Goal: Navigation & Orientation: Find specific page/section

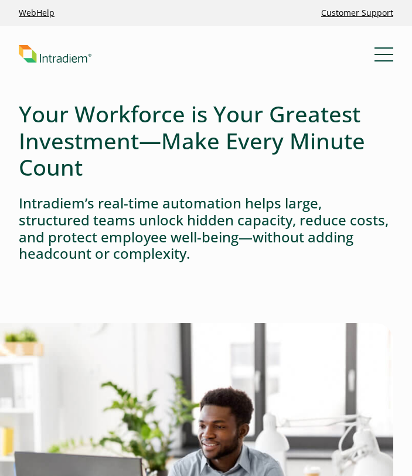
click at [384, 47] on button "Menu" at bounding box center [383, 54] width 19 height 19
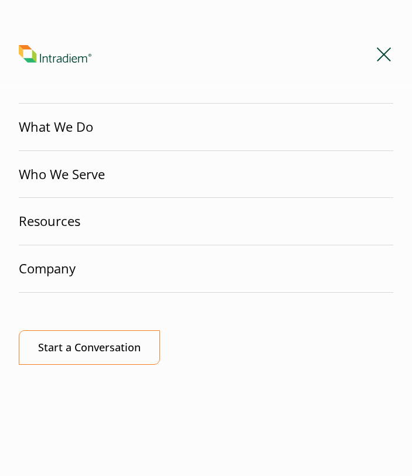
click at [146, 140] on link "What We Do" at bounding box center [206, 127] width 374 height 47
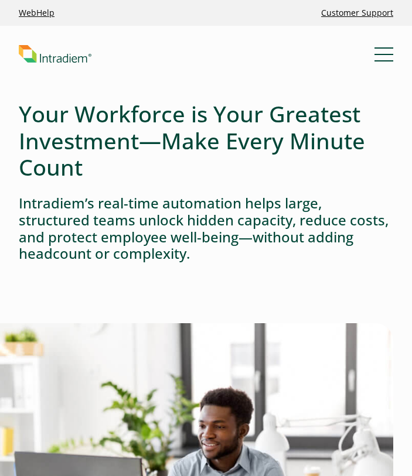
click at [383, 54] on span "Mobile Navigation Button" at bounding box center [383, 54] width 19 height 1
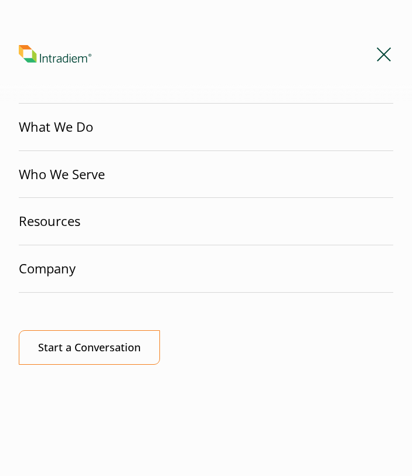
click at [380, 128] on link "What We Do" at bounding box center [206, 127] width 374 height 47
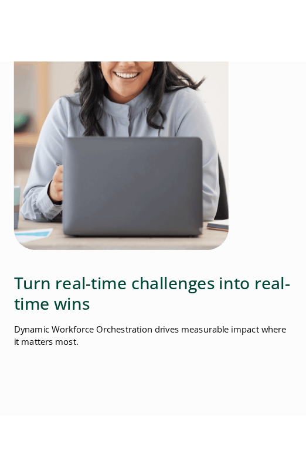
scroll to position [229, 0]
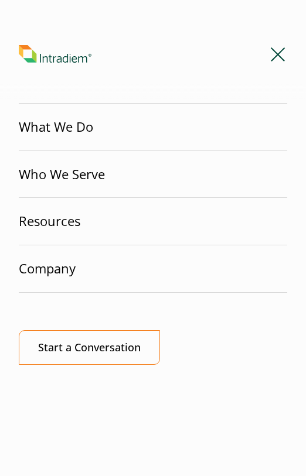
click at [67, 225] on link "Resources" at bounding box center [153, 221] width 268 height 47
click at [217, 268] on link "Company" at bounding box center [153, 268] width 268 height 47
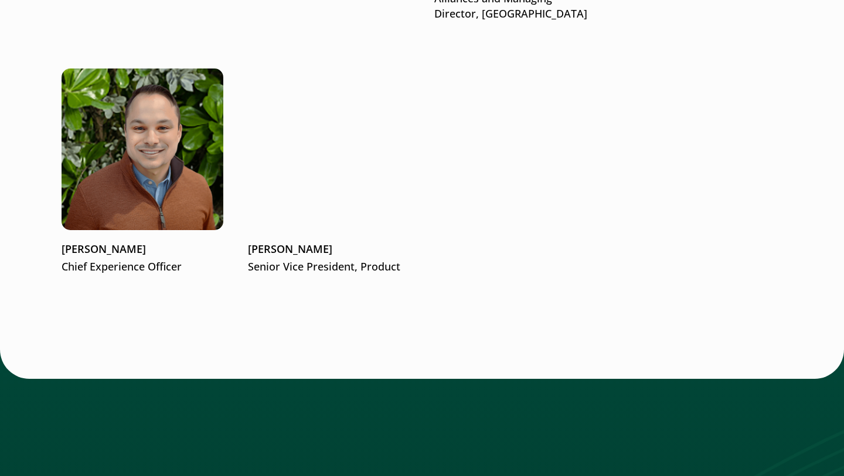
scroll to position [2052, 0]
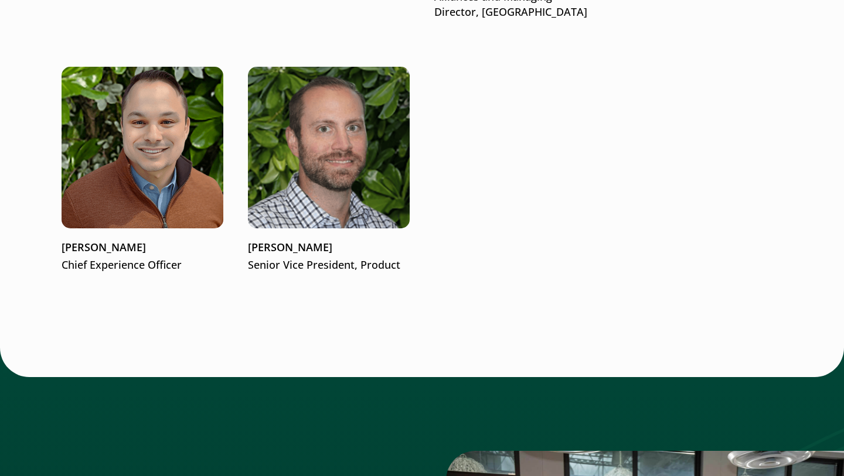
click at [188, 166] on img at bounding box center [142, 148] width 194 height 194
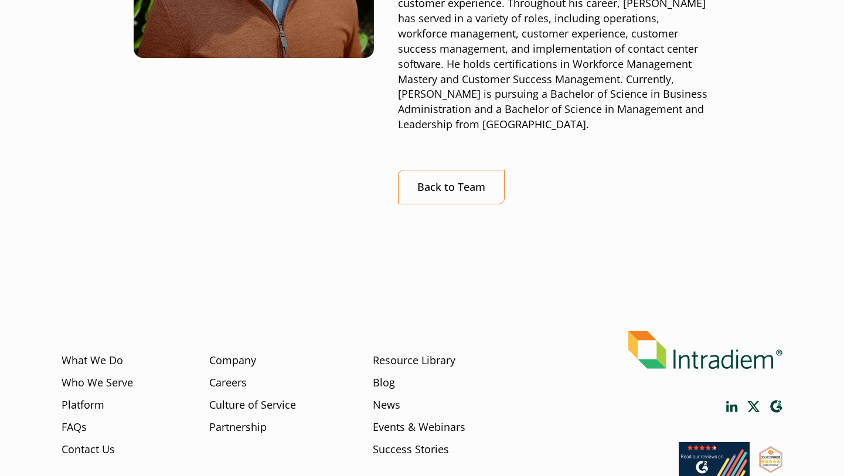
scroll to position [376, 0]
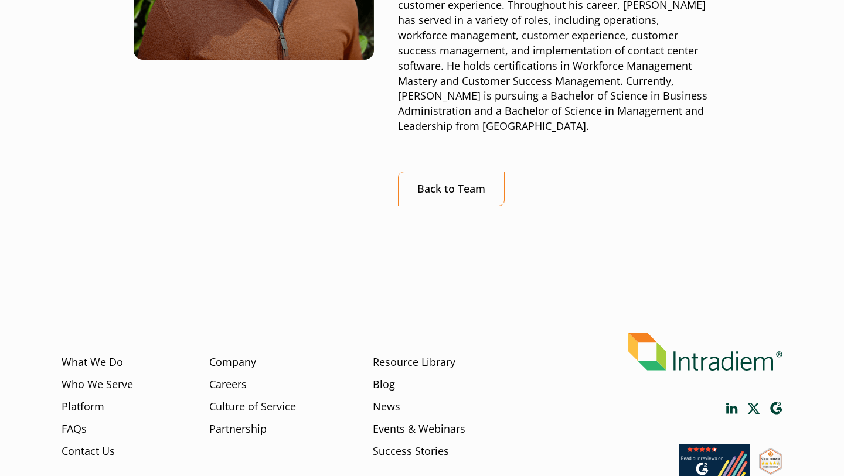
click at [458, 192] on div "Derek Eck Chief Experience Officer As Chief Experience Officer at Intradiem, De…" at bounding box center [421, 40] width 769 height 555
click at [457, 174] on link "Back to Team" at bounding box center [451, 189] width 107 height 35
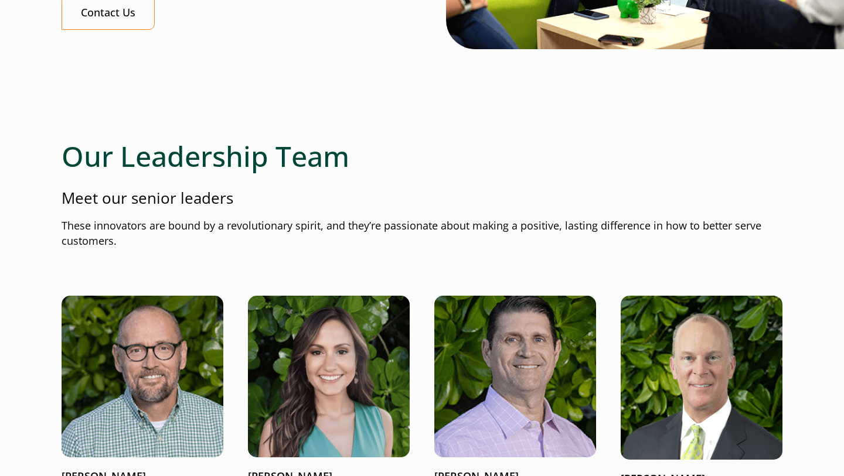
scroll to position [1258, 0]
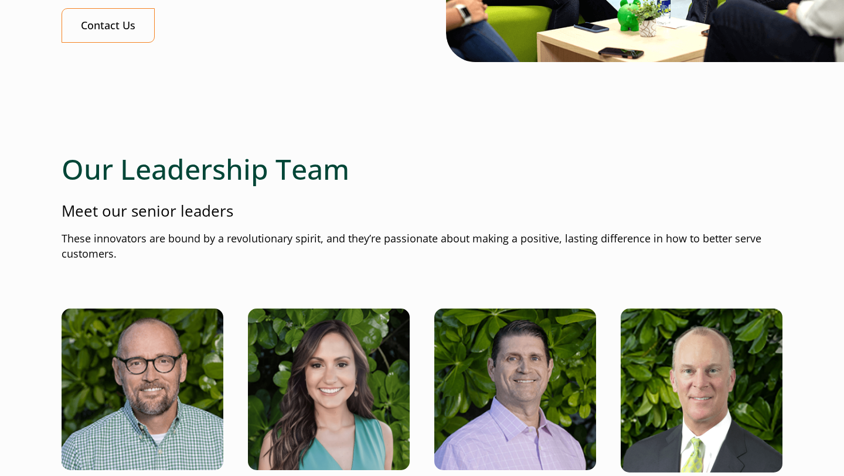
click at [523, 145] on div at bounding box center [422, 109] width 721 height 87
